Goal: Task Accomplishment & Management: Manage account settings

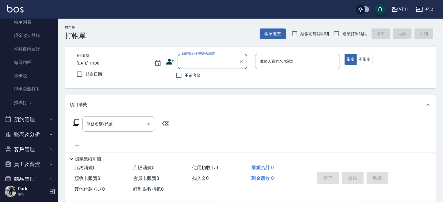
scroll to position [64, 0]
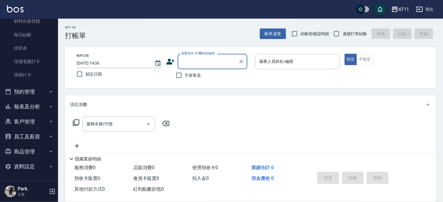
click at [35, 119] on button "客戶管理" at bounding box center [28, 121] width 53 height 15
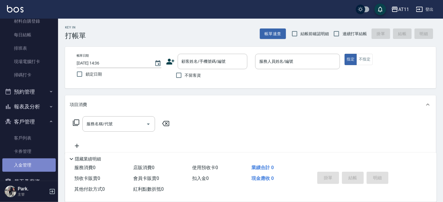
click at [30, 162] on link "入金管理" at bounding box center [28, 164] width 53 height 13
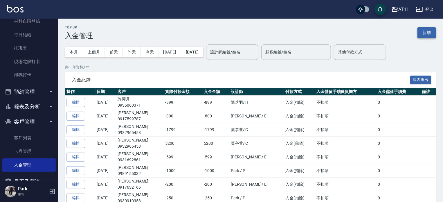
click at [428, 32] on button "新增" at bounding box center [426, 32] width 19 height 11
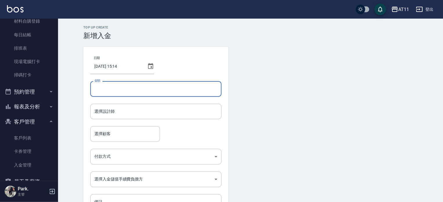
click at [160, 83] on input "金額" at bounding box center [155, 89] width 131 height 16
type input "-599"
click at [137, 115] on input "選擇設計師" at bounding box center [156, 111] width 126 height 10
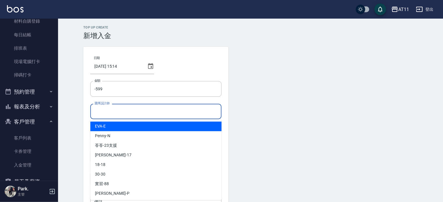
click at [124, 123] on div "[PERSON_NAME] -E" at bounding box center [155, 126] width 131 height 10
type input "EVA-E"
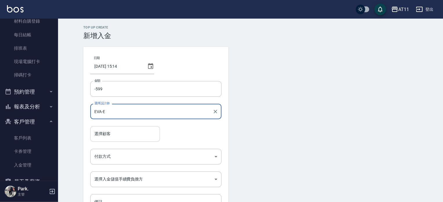
click at [121, 130] on input "選擇顧客" at bounding box center [125, 133] width 64 height 10
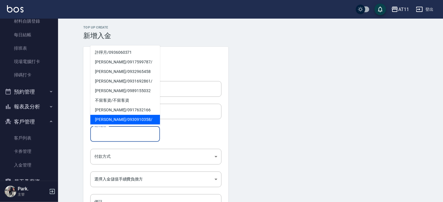
click at [114, 135] on input "選擇顧客" at bounding box center [125, 133] width 64 height 10
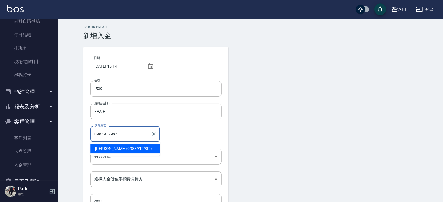
click at [108, 146] on span "[PERSON_NAME]/ 0983912982 /" at bounding box center [125, 149] width 70 height 10
type input "[PERSON_NAME]/0983912982/"
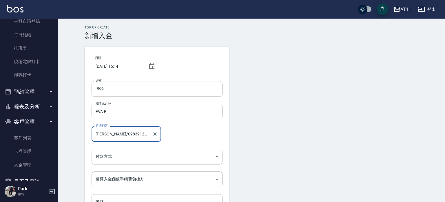
click at [110, 156] on body "AT11 登出 櫃檯作業 打帳單 帳單列表 現金收支登錄 材料自購登錄 每日結帳 排班表 現場電腦打卡 掃碼打卡 預約管理 預約管理 單日預約紀錄 單週預約紀…" at bounding box center [222, 120] width 445 height 241
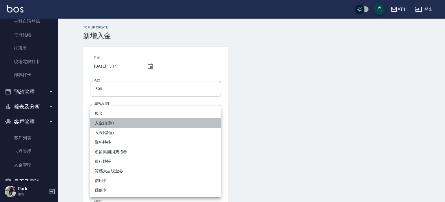
click at [113, 122] on li "入金(扣除)" at bounding box center [155, 123] width 131 height 10
type input "入金(扣除)"
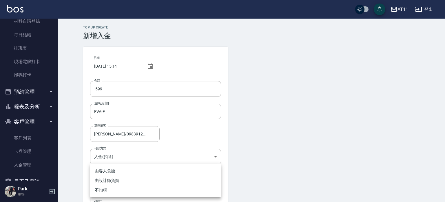
click at [115, 180] on body "AT11 登出 櫃檯作業 打帳單 帳單列表 現金收支登錄 材料自購登錄 每日結帳 排班表 現場電腦打卡 掃碼打卡 預約管理 預約管理 單日預約紀錄 單週預約紀…" at bounding box center [222, 120] width 445 height 241
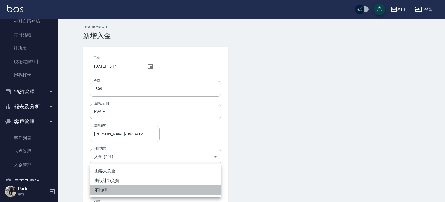
click at [106, 189] on li "不扣項" at bounding box center [155, 190] width 131 height 10
type input "WITHOUTHANDLINGFEE"
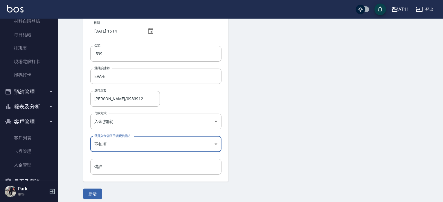
scroll to position [39, 0]
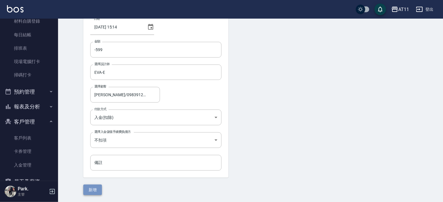
click at [96, 186] on button "新增" at bounding box center [92, 189] width 19 height 11
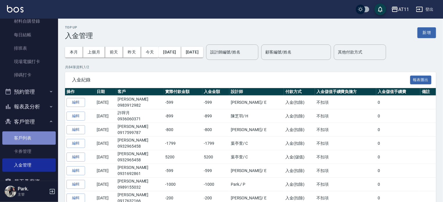
click at [31, 140] on link "客戶列表" at bounding box center [28, 137] width 53 height 13
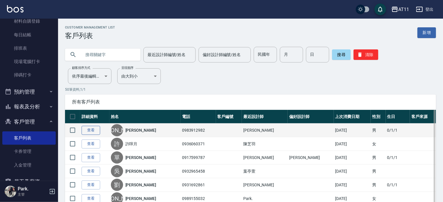
click at [86, 131] on link "查看" at bounding box center [90, 130] width 19 height 9
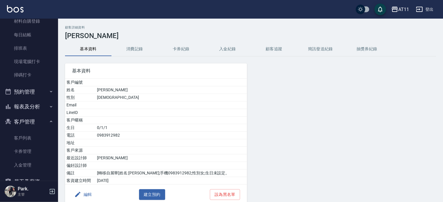
click at [232, 46] on button "入金紀錄" at bounding box center [227, 49] width 46 height 14
